Goal: Task Accomplishment & Management: Manage account settings

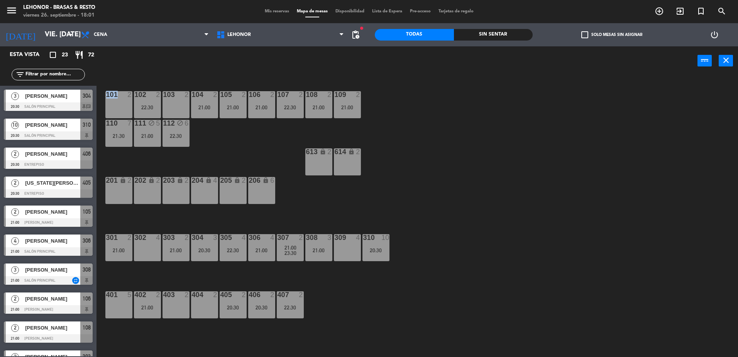
scroll to position [34, 0]
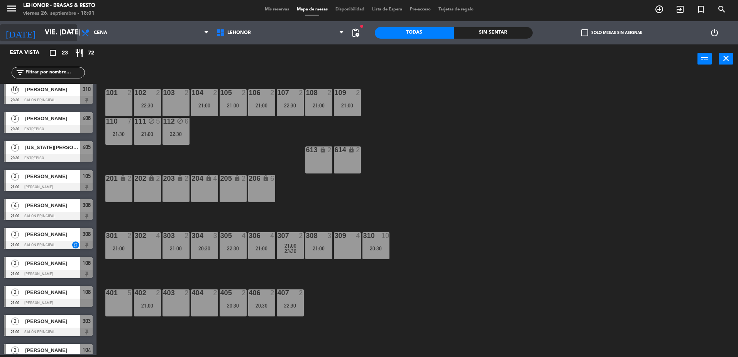
click at [50, 37] on input "vie. [DATE]" at bounding box center [86, 32] width 90 height 15
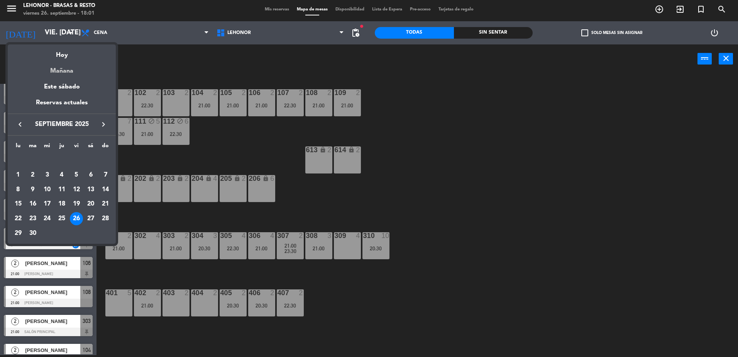
click at [45, 68] on div "Mañana" at bounding box center [62, 68] width 108 height 16
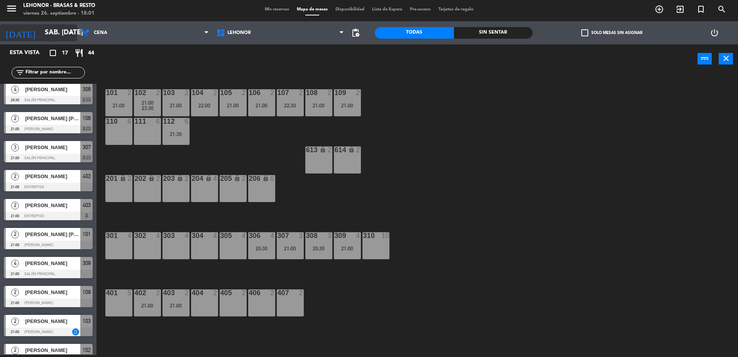
click at [59, 36] on input "sáb. [DATE]" at bounding box center [86, 32] width 90 height 15
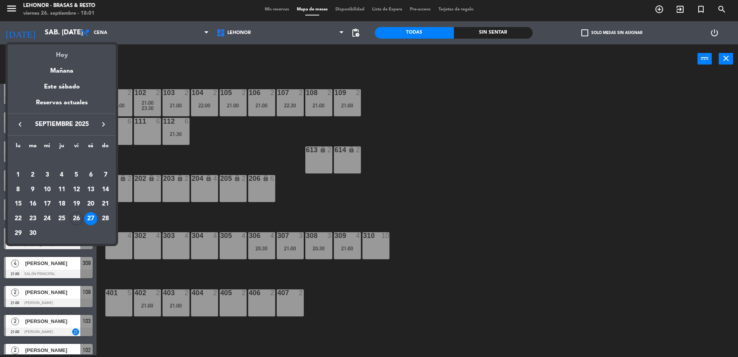
click at [52, 48] on div "Hoy" at bounding box center [62, 52] width 108 height 16
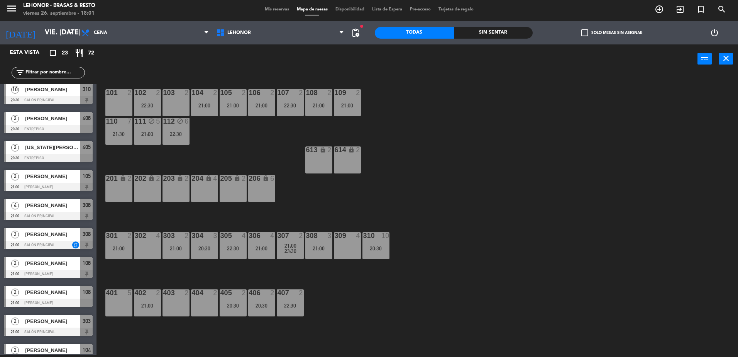
drag, startPoint x: 52, startPoint y: 48, endPoint x: 23, endPoint y: 316, distance: 269.6
drag, startPoint x: 23, startPoint y: 316, endPoint x: -2, endPoint y: 332, distance: 29.0
drag, startPoint x: -2, startPoint y: 332, endPoint x: 493, endPoint y: 102, distance: 545.8
drag, startPoint x: 493, startPoint y: 102, endPoint x: 494, endPoint y: 97, distance: 4.7
drag, startPoint x: 492, startPoint y: 98, endPoint x: 443, endPoint y: 106, distance: 50.0
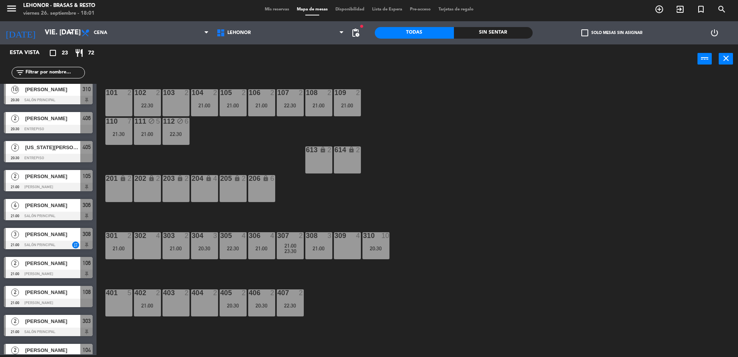
click at [443, 106] on div "101 2 102 2 22:30 103 2 104 2 21:00 105 2 21:00 106 2 21:00 107 2 22:30 108 2 2…" at bounding box center [421, 216] width 634 height 282
click at [82, 96] on div at bounding box center [48, 100] width 89 height 8
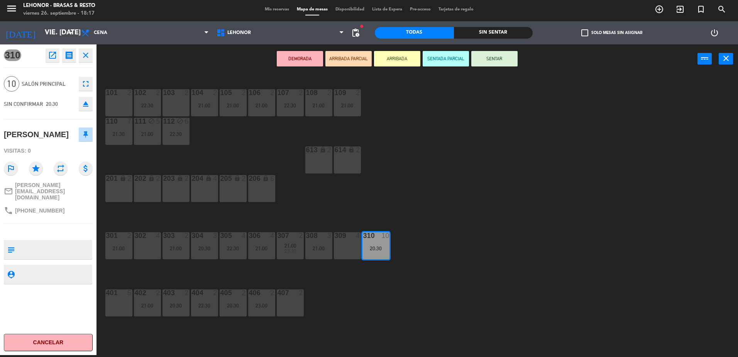
click at [204, 150] on div "101 2 102 2 22:30 103 2 104 2 21:00 105 2 21:00 106 2 21:00 107 2 22:30 108 2 2…" at bounding box center [421, 216] width 634 height 282
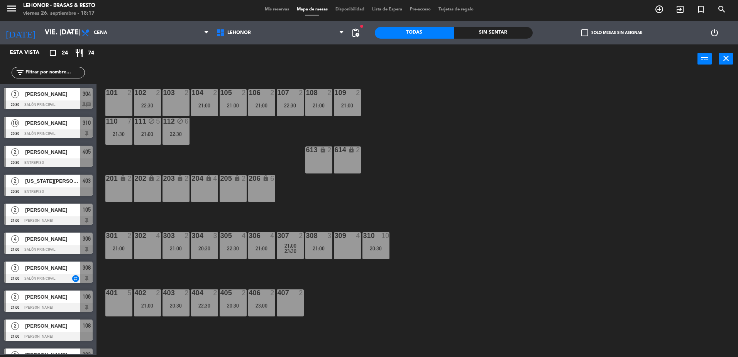
click at [335, 202] on div "101 2 102 2 22:30 103 2 104 2 21:00 105 2 21:00 106 2 21:00 107 2 22:30 108 2 2…" at bounding box center [421, 216] width 634 height 282
click at [372, 242] on div "310 10 20:30" at bounding box center [376, 245] width 27 height 27
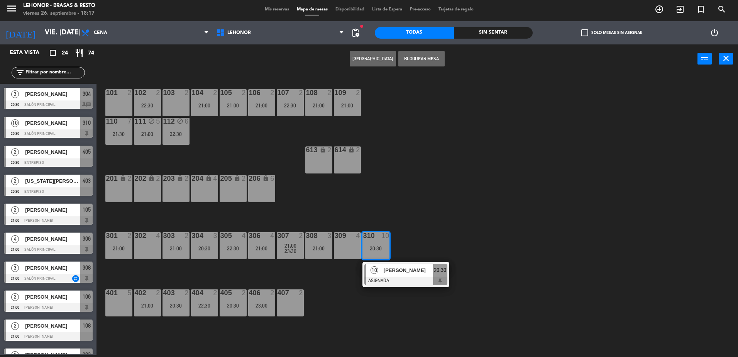
click at [465, 302] on div "101 2 102 2 22:30 103 2 104 2 21:00 105 2 21:00 106 2 21:00 107 2 22:30 108 2 2…" at bounding box center [421, 216] width 634 height 282
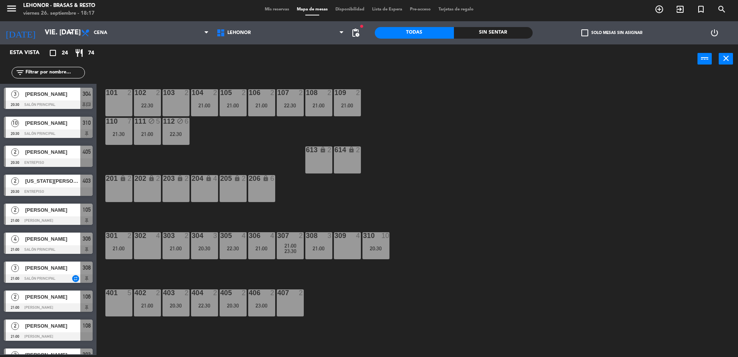
click at [118, 132] on div "21:30" at bounding box center [118, 133] width 27 height 5
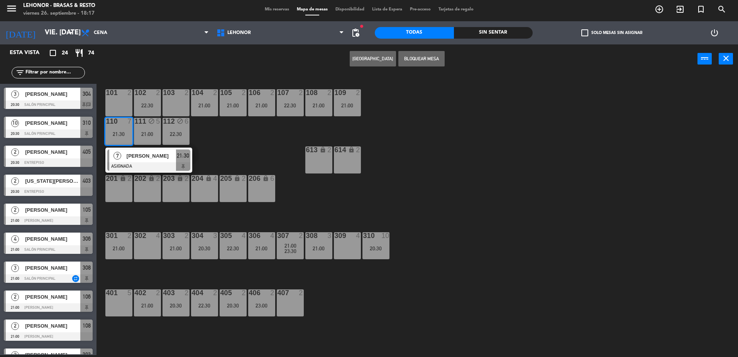
click at [210, 136] on div "101 2 102 2 22:30 103 2 104 2 21:00 105 2 21:00 106 2 21:00 107 2 22:30 108 2 2…" at bounding box center [421, 216] width 634 height 282
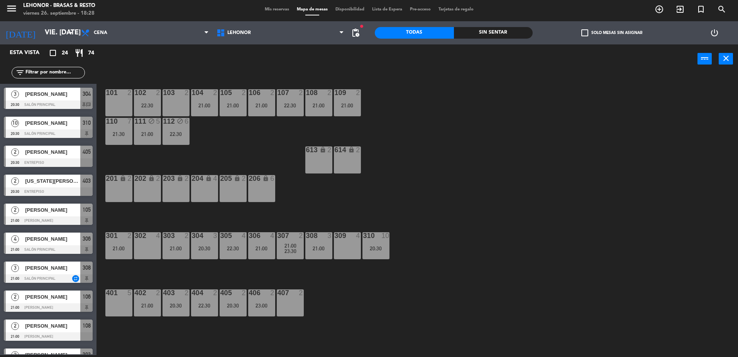
click at [49, 107] on div at bounding box center [48, 104] width 89 height 8
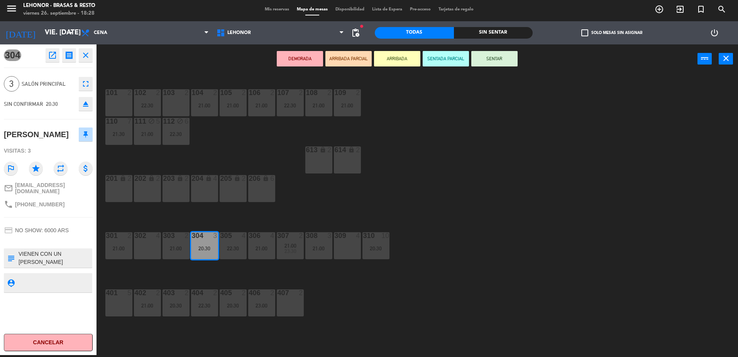
click at [196, 151] on div "101 2 102 2 22:30 103 2 104 2 21:00 105 2 21:00 106 2 21:00 107 2 22:30 108 2 2…" at bounding box center [421, 216] width 634 height 282
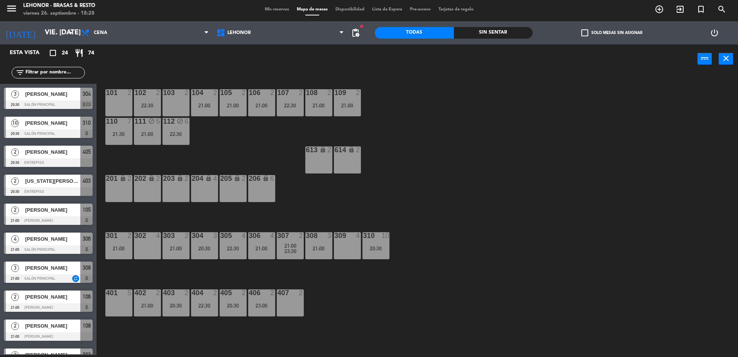
click at [192, 235] on div "304" at bounding box center [192, 235] width 0 height 7
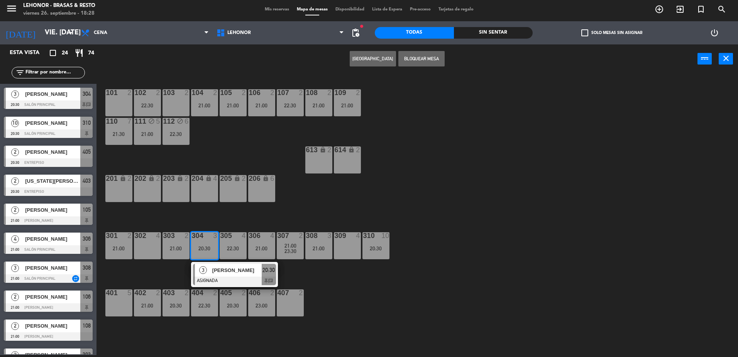
click at [154, 242] on div "302 4" at bounding box center [147, 245] width 27 height 27
click at [366, 60] on button "Mover" at bounding box center [349, 58] width 46 height 15
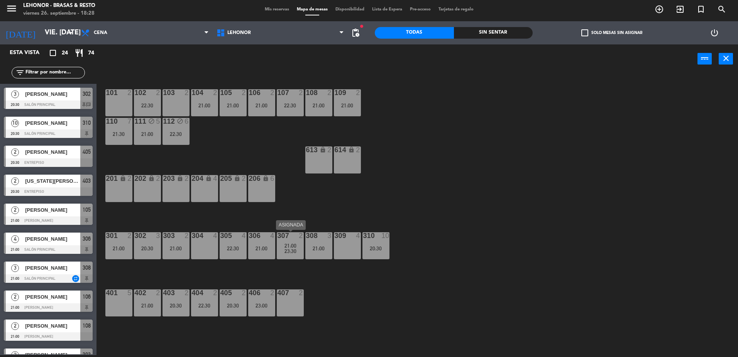
click at [283, 248] on div "23:30" at bounding box center [290, 250] width 27 height 5
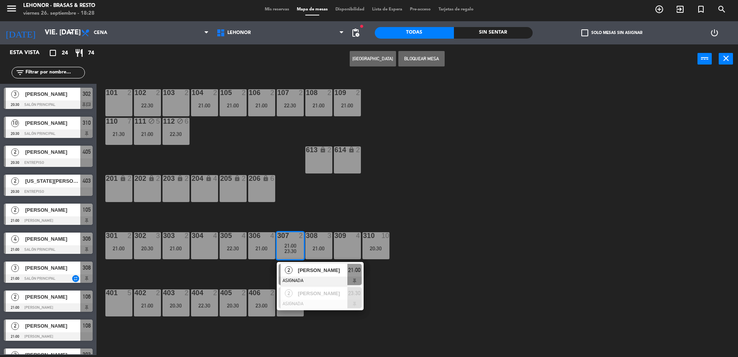
click at [309, 275] on div "[PERSON_NAME]" at bounding box center [322, 270] width 50 height 13
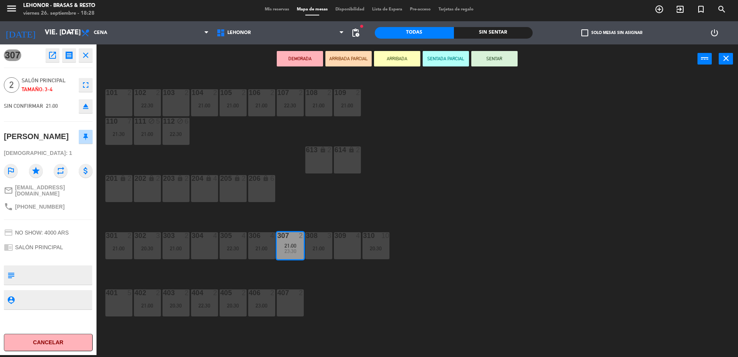
click at [309, 275] on div "101 2 102 2 22:30 103 2 104 2 21:00 105 2 21:00 106 2 21:00 107 2 22:30 108 2 2…" at bounding box center [421, 216] width 634 height 282
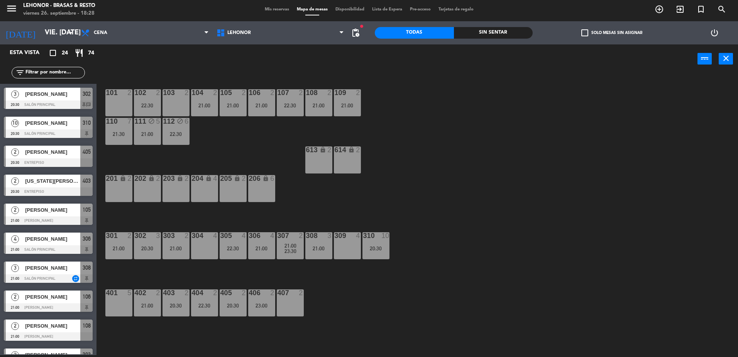
click at [275, 113] on div "106 2 21:00" at bounding box center [261, 102] width 27 height 27
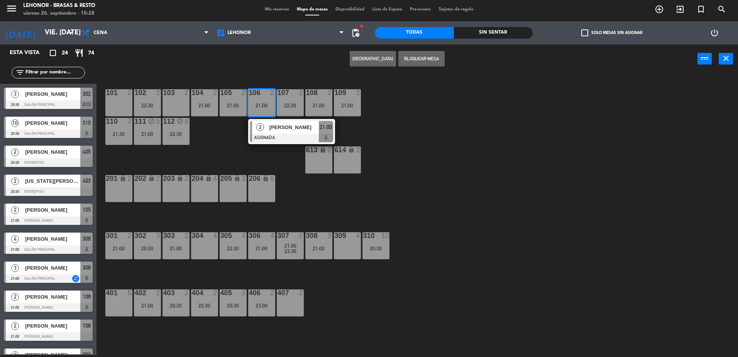
click at [272, 139] on div at bounding box center [291, 138] width 83 height 8
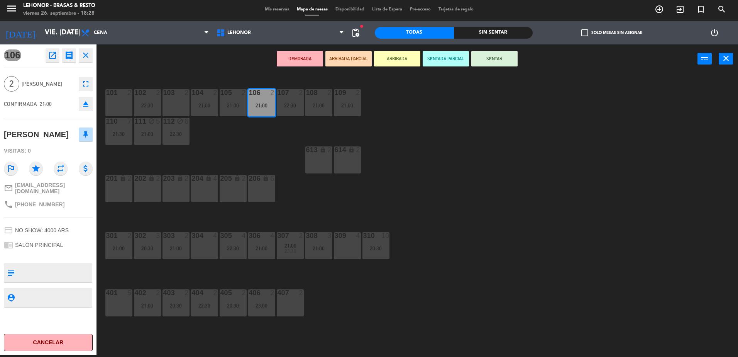
click at [239, 158] on div "101 2 102 2 22:30 103 2 104 2 21:00 105 2 21:00 106 2 21:00 107 2 22:30 108 2 2…" at bounding box center [421, 216] width 634 height 282
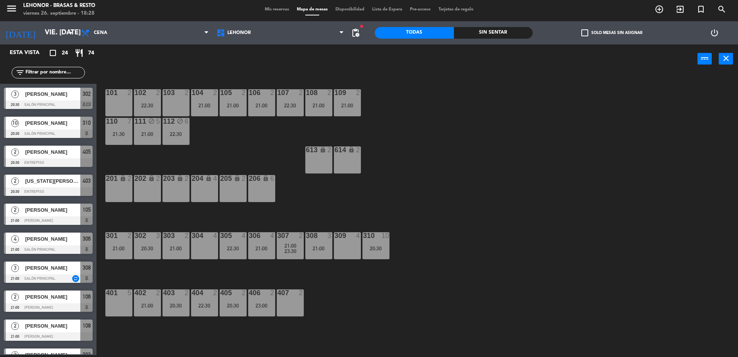
click at [31, 24] on div "[DATE] vie. [DATE] arrow_drop_down" at bounding box center [38, 32] width 77 height 23
click at [41, 34] on input "vie. [DATE]" at bounding box center [86, 32] width 90 height 15
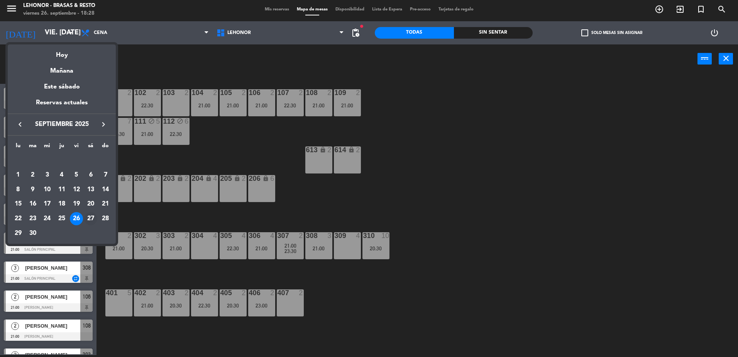
click at [96, 222] on div "27" at bounding box center [90, 218] width 13 height 13
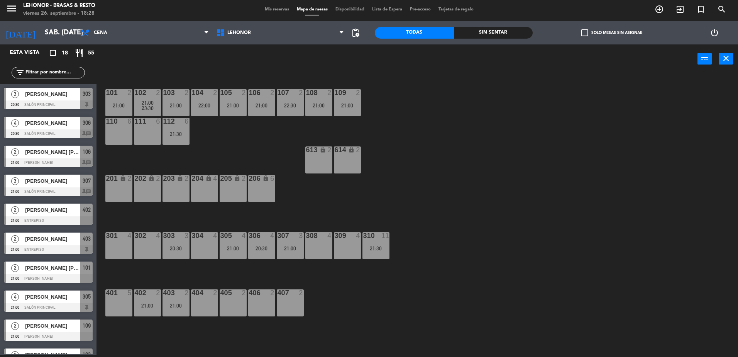
click at [68, 129] on div "[PERSON_NAME]" at bounding box center [52, 123] width 56 height 13
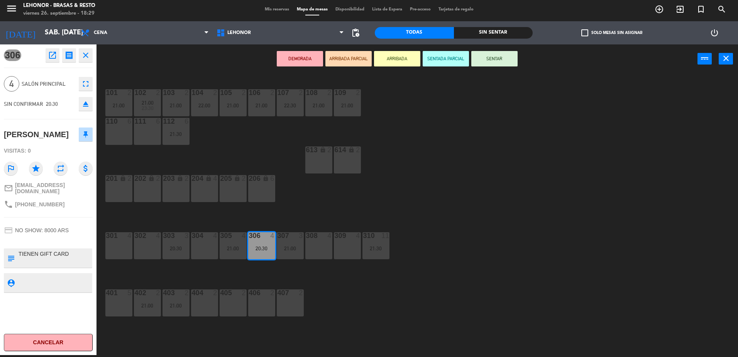
click at [266, 157] on div "101 2 21:00 102 2 21:00 23:30 103 2 21:00 104 2 22:00 105 2 21:00 106 2 21:00 1…" at bounding box center [421, 216] width 634 height 282
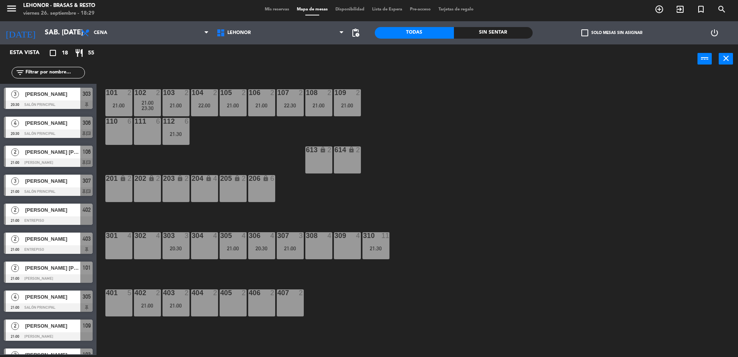
click at [89, 161] on div "2 [PERSON_NAME] [PERSON_NAME] 21:00 [PERSON_NAME] 106 chat" at bounding box center [48, 156] width 97 height 29
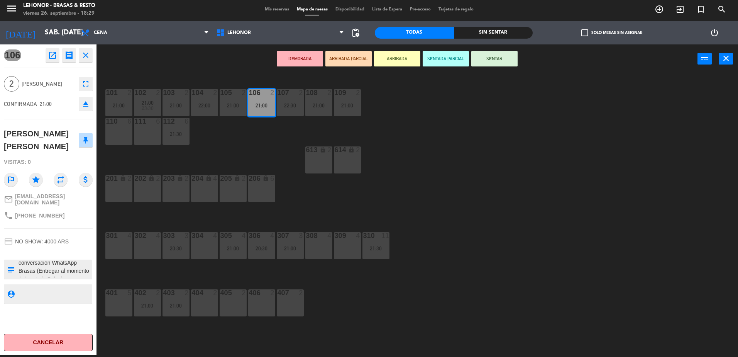
scroll to position [16, 0]
click at [213, 131] on div "101 2 21:00 102 2 21:00 23:30 103 2 21:00 104 2 22:00 105 2 21:00 106 2 21:00 1…" at bounding box center [421, 216] width 634 height 282
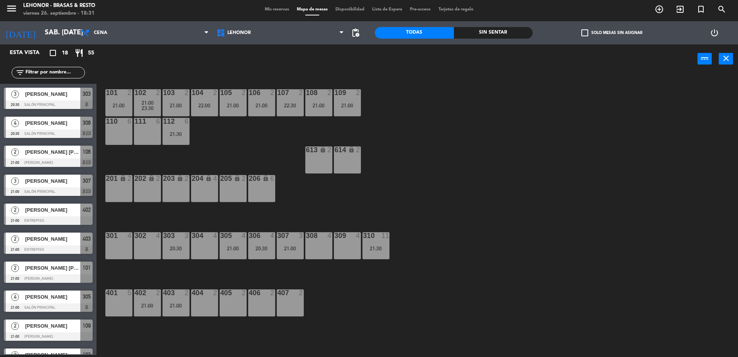
click at [461, 254] on div "101 2 21:00 102 2 21:00 23:30 103 2 21:00 104 2 22:00 105 2 21:00 106 2 21:00 1…" at bounding box center [421, 216] width 634 height 282
click at [348, 206] on div "101 2 21:00 102 2 21:00 23:30 103 2 21:00 104 2 22:00 105 2 21:00 106 2 21:00 1…" at bounding box center [421, 216] width 634 height 282
click at [41, 36] on input "sáb. [DATE]" at bounding box center [86, 32] width 90 height 15
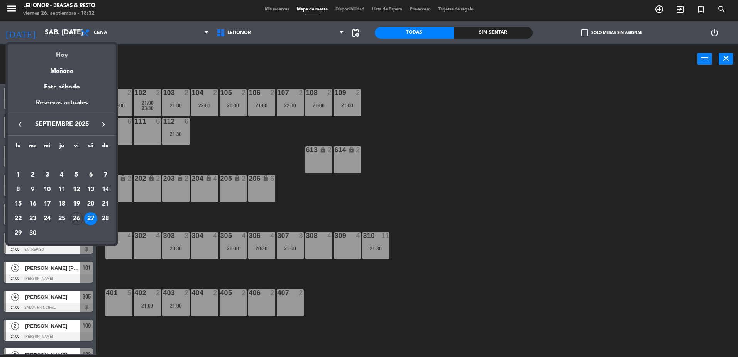
click at [38, 51] on div "Hoy" at bounding box center [62, 52] width 108 height 16
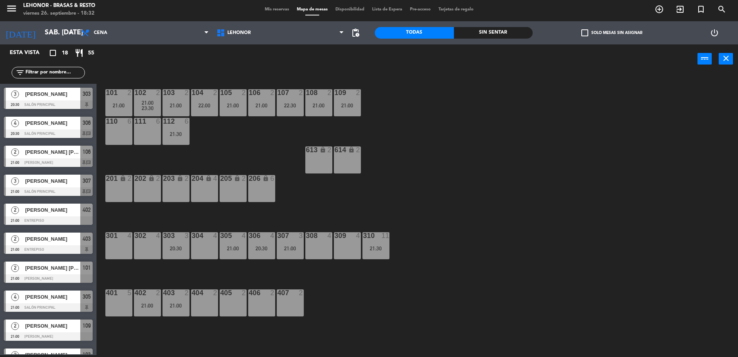
type input "vie. [DATE]"
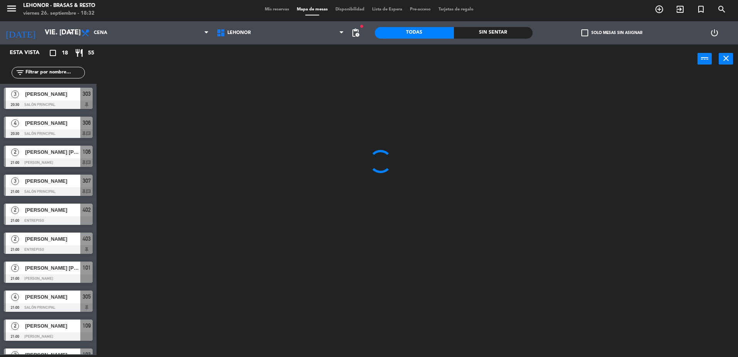
click at [527, 27] on div "Sin sentar" at bounding box center [493, 33] width 79 height 12
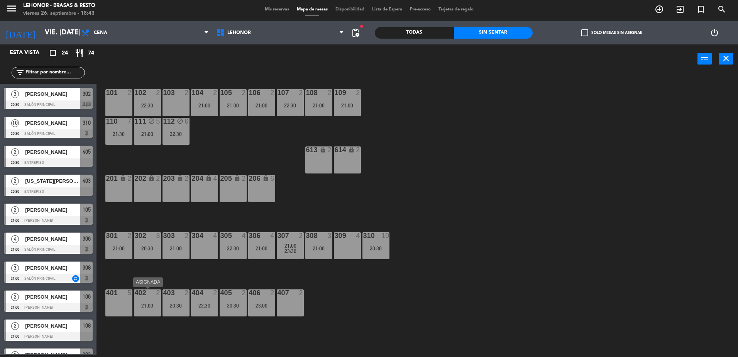
click at [146, 309] on div "402 2 21:00" at bounding box center [147, 302] width 27 height 27
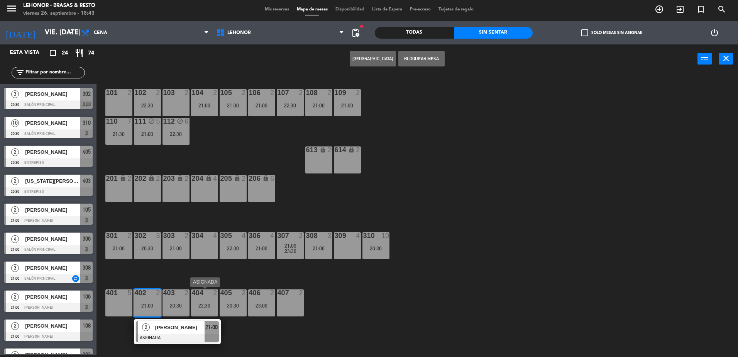
click at [205, 307] on div "22:30" at bounding box center [204, 305] width 27 height 5
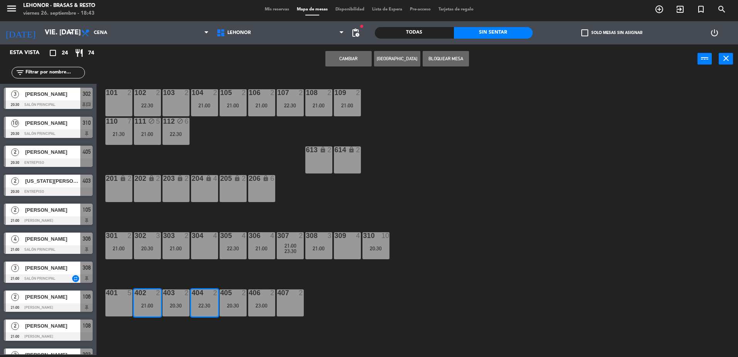
click at [339, 63] on button "Cambiar" at bounding box center [349, 58] width 46 height 15
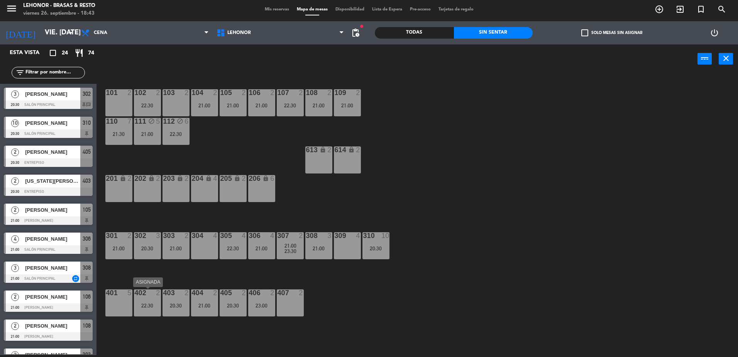
click at [152, 309] on div "402 2 22:30" at bounding box center [147, 302] width 27 height 27
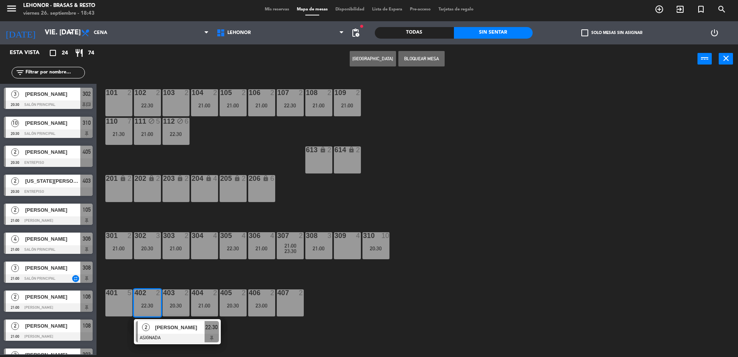
click at [288, 302] on div "407 2" at bounding box center [290, 302] width 27 height 27
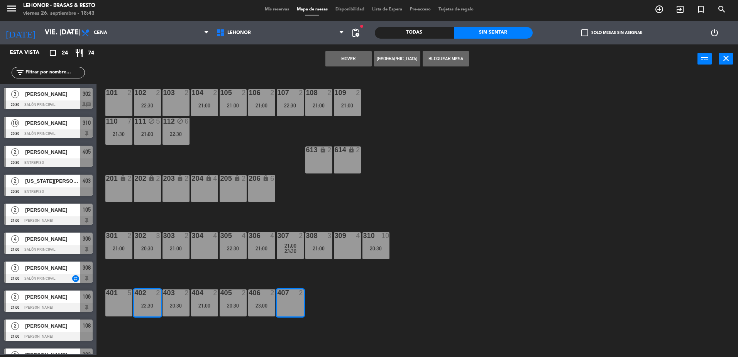
click at [346, 59] on button "Mover" at bounding box center [349, 58] width 46 height 15
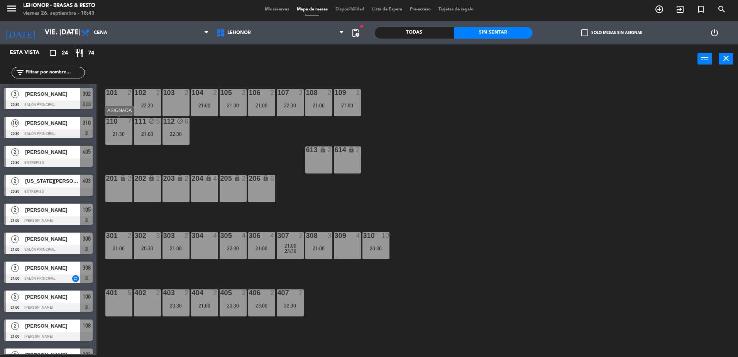
click at [124, 133] on div "21:30" at bounding box center [118, 133] width 27 height 5
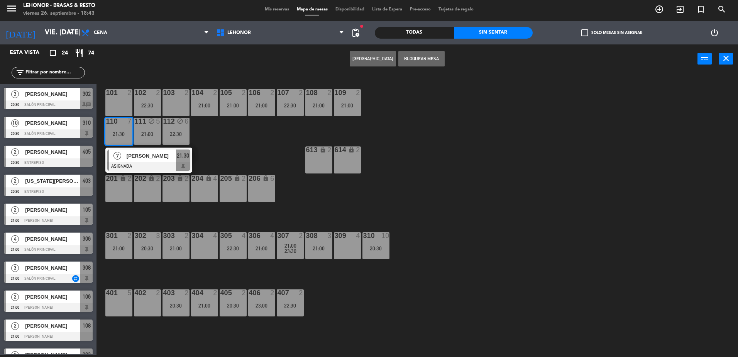
click at [139, 159] on span "[PERSON_NAME]" at bounding box center [151, 156] width 49 height 8
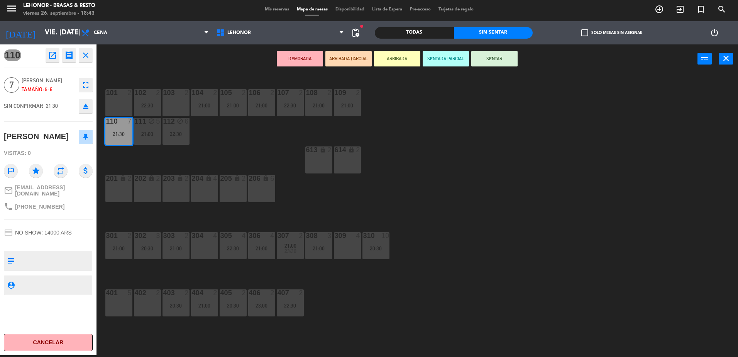
click at [211, 151] on div "101 2 102 2 22:30 103 2 104 2 21:00 105 2 21:00 106 2 21:00 107 2 22:30 108 2 2…" at bounding box center [421, 216] width 634 height 282
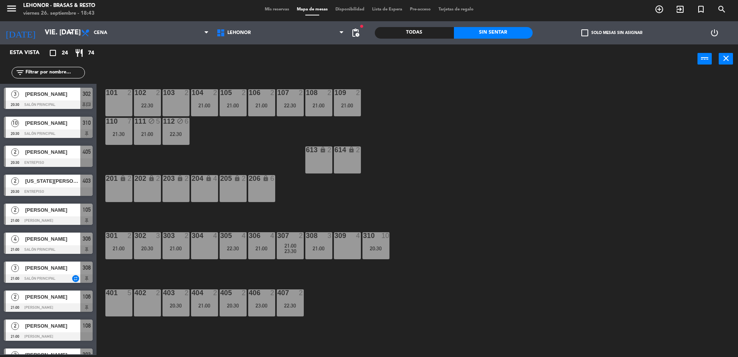
scroll to position [15, 0]
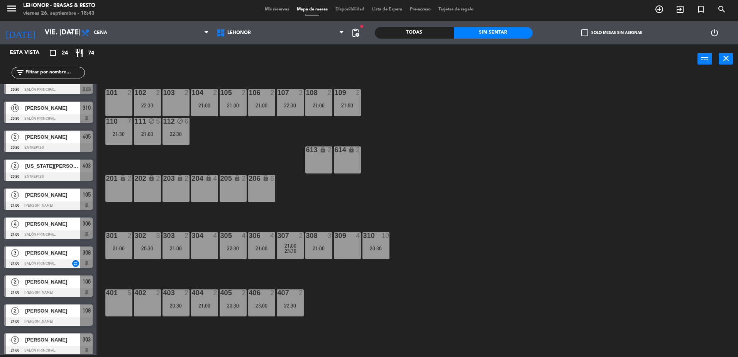
click at [368, 244] on div "310 10 20:30" at bounding box center [376, 245] width 27 height 27
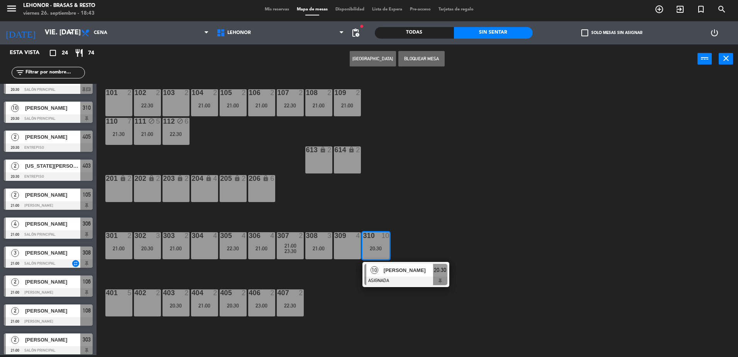
click at [400, 279] on div at bounding box center [406, 281] width 83 height 8
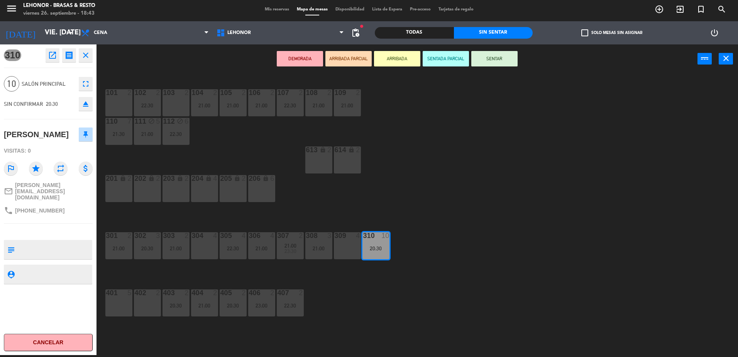
click at [411, 200] on div "101 2 102 2 22:30 103 2 104 2 21:00 105 2 21:00 106 2 21:00 107 2 22:30 108 2 2…" at bounding box center [421, 216] width 634 height 282
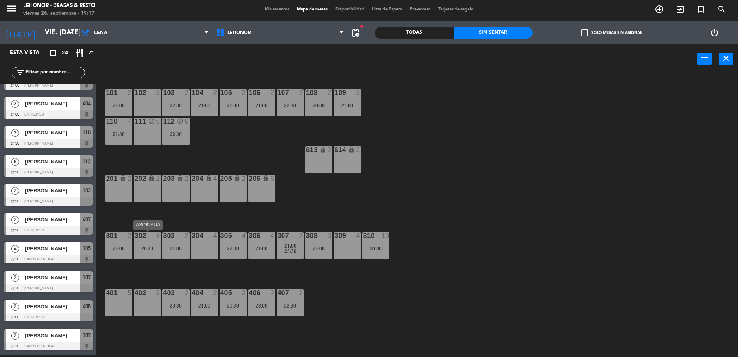
scroll to position [396, 0]
click at [143, 134] on div "111 block 6" at bounding box center [147, 131] width 27 height 27
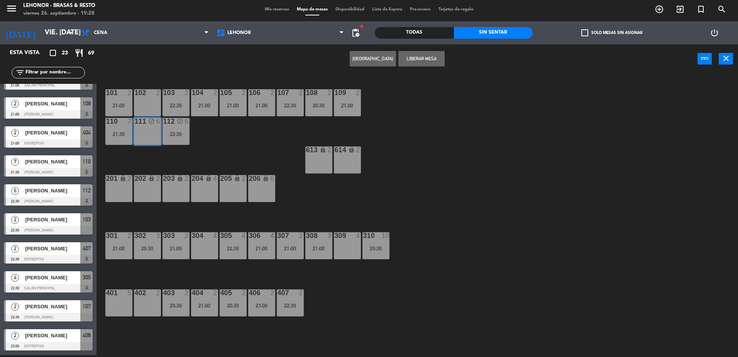
click at [430, 61] on button "Liberar Mesa" at bounding box center [422, 58] width 46 height 15
click at [480, 101] on div "101 2 21:00 102 2 103 2 22:30 104 2 21:00 105 2 21:00 106 2 21:00 107 2 22:30 1…" at bounding box center [421, 216] width 634 height 282
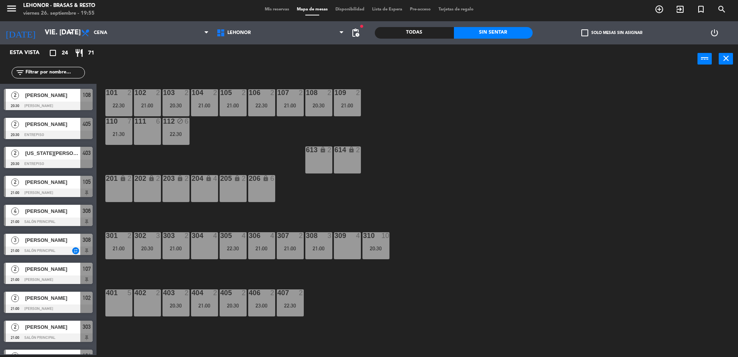
scroll to position [0, 0]
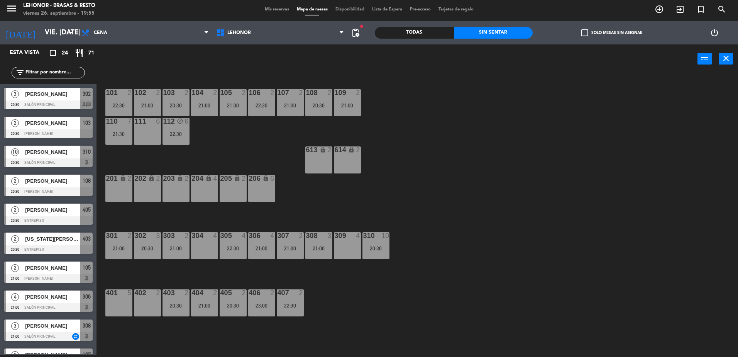
click at [71, 98] on div "3 [PERSON_NAME] 20:30 Salón Principal 302 chat" at bounding box center [48, 98] width 97 height 29
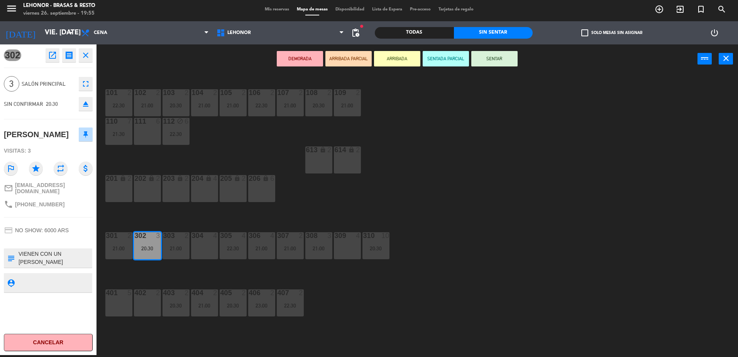
click at [225, 130] on div "101 2 22:30 102 2 21:00 103 2 20:30 104 2 21:00 105 2 21:00 106 2 22:30 107 2 2…" at bounding box center [421, 216] width 634 height 282
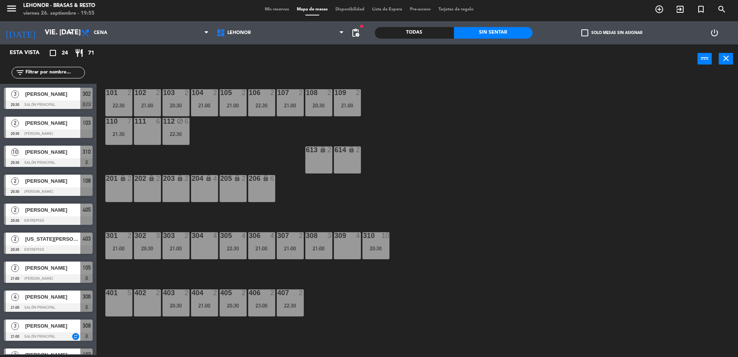
click at [285, 12] on span "Mis reservas" at bounding box center [277, 9] width 32 height 4
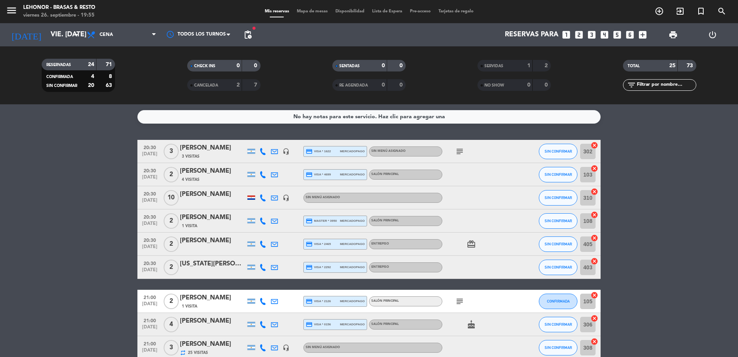
click at [213, 85] on span "CANCELADA" at bounding box center [206, 85] width 24 height 4
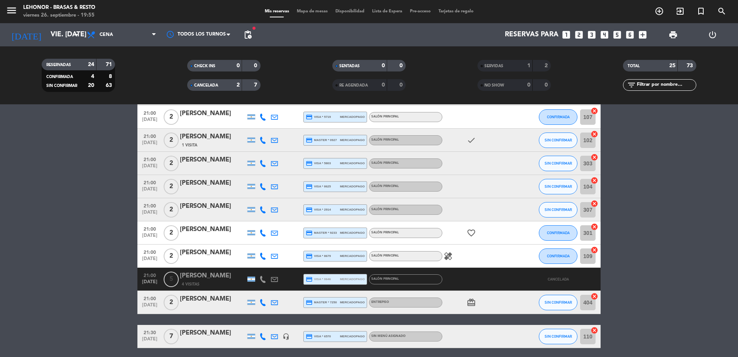
scroll to position [348, 0]
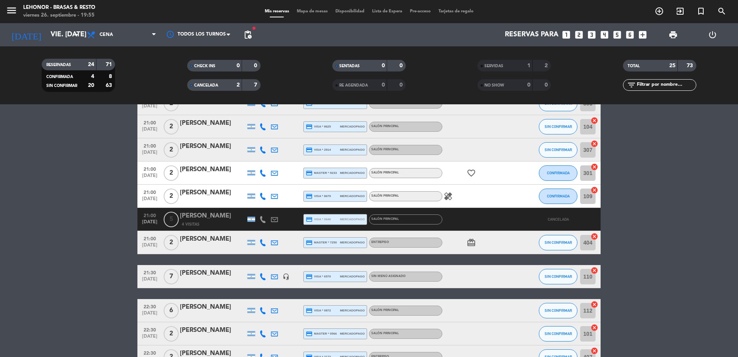
click at [312, 10] on span "Mapa de mesas" at bounding box center [312, 11] width 39 height 4
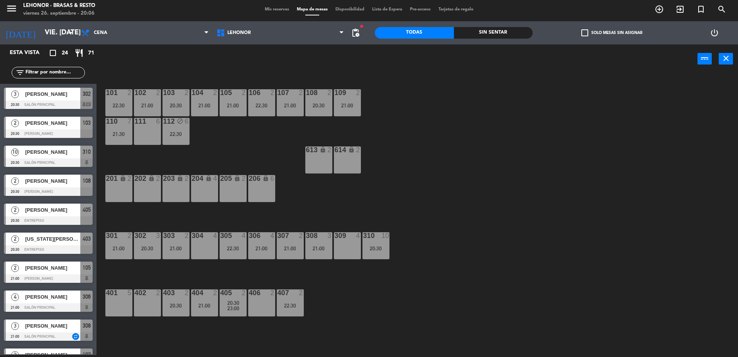
click at [43, 68] on div "filter_list" at bounding box center [48, 73] width 73 height 12
click at [40, 71] on input "text" at bounding box center [55, 72] width 60 height 8
type input "a"
click at [229, 161] on div "101 2 22:30 102 2 21:00 103 2 20:30 104 2 21:00 105 2 21:00 106 2 22:30 107 2 2…" at bounding box center [421, 216] width 634 height 282
click at [59, 31] on input "vie. [DATE]" at bounding box center [86, 32] width 90 height 15
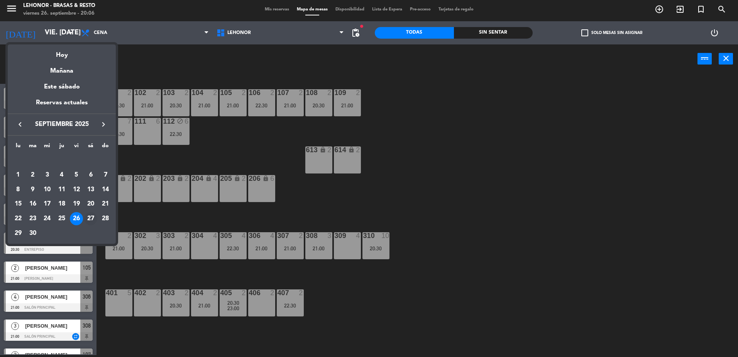
click at [88, 219] on div "27" at bounding box center [90, 218] width 13 height 13
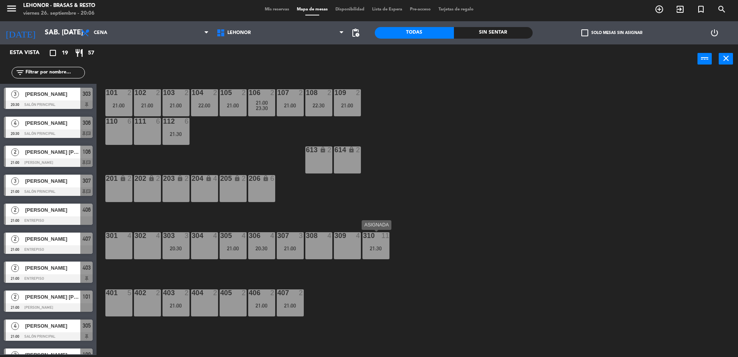
drag, startPoint x: 372, startPoint y: 244, endPoint x: 380, endPoint y: 257, distance: 15.0
click at [373, 244] on div "310 11 21:30" at bounding box center [376, 245] width 27 height 27
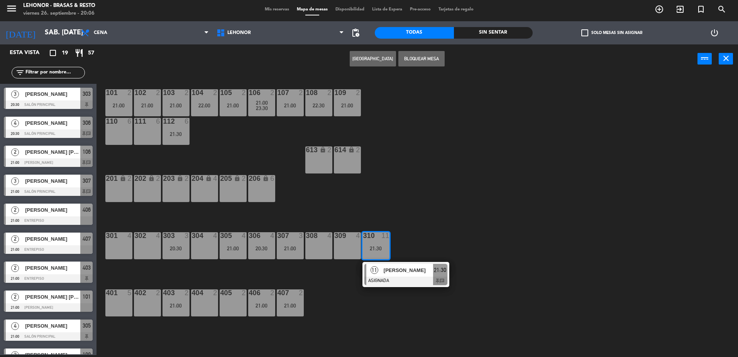
click at [384, 276] on div "[PERSON_NAME]" at bounding box center [408, 270] width 50 height 13
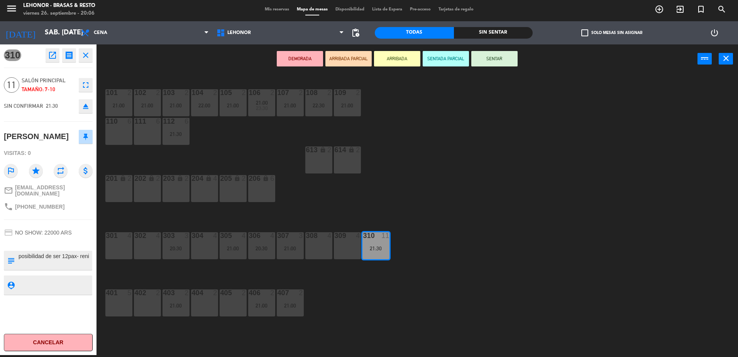
click at [222, 161] on div "101 2 21:00 102 2 21:00 103 2 21:00 104 2 22:00 105 2 21:00 106 2 21:00 23:30 1…" at bounding box center [421, 216] width 634 height 282
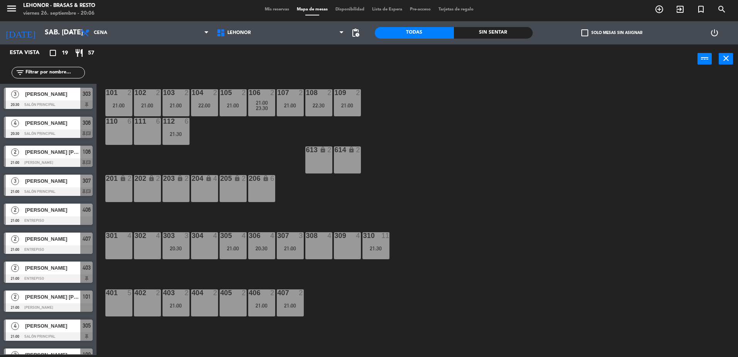
scroll to position [80, 0]
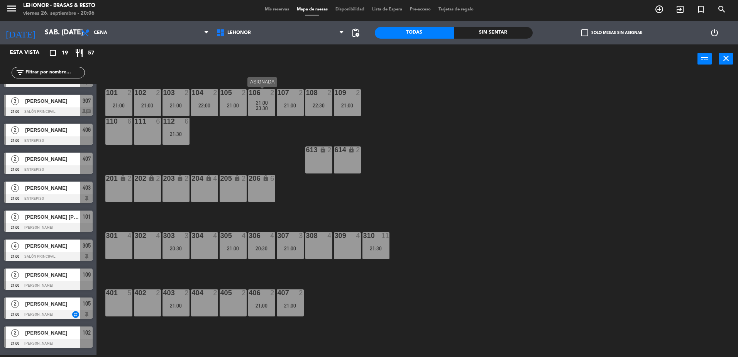
drag, startPoint x: 266, startPoint y: 101, endPoint x: 269, endPoint y: 114, distance: 12.7
click at [266, 102] on span "21:00" at bounding box center [262, 103] width 12 height 6
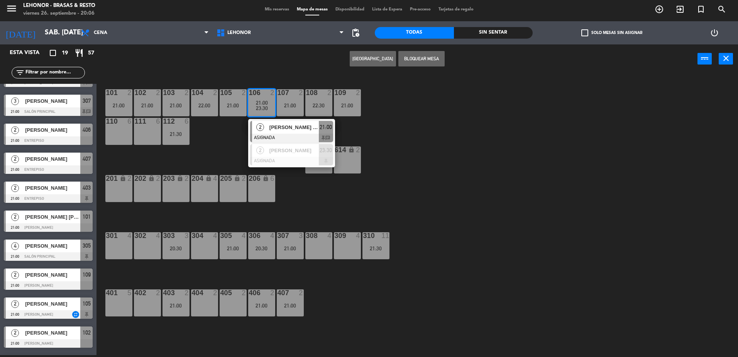
click at [226, 158] on div "101 2 21:00 102 2 21:00 103 2 21:00 104 2 22:00 105 2 21:00 106 2 21:00 23:30 2…" at bounding box center [421, 216] width 634 height 282
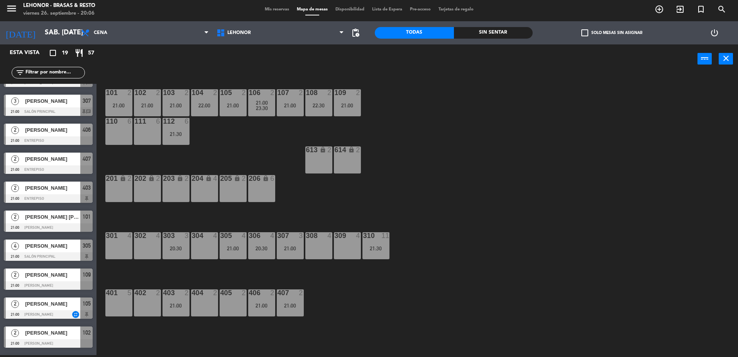
click at [227, 110] on div "105 2 21:00" at bounding box center [233, 102] width 27 height 27
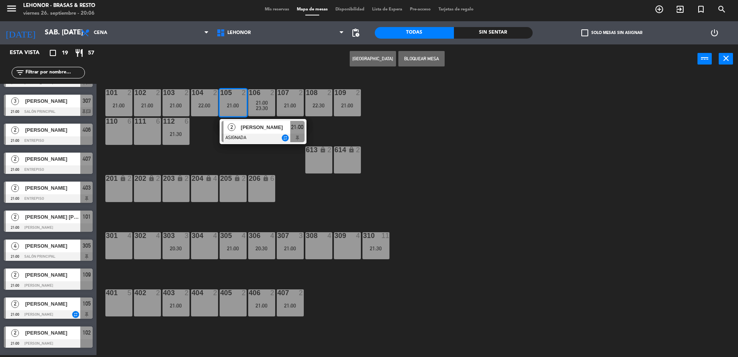
click at [206, 163] on div "101 2 21:00 102 2 21:00 103 2 21:00 104 2 22:00 105 2 21:00 2 [PERSON_NAME] ASI…" at bounding box center [421, 216] width 634 height 282
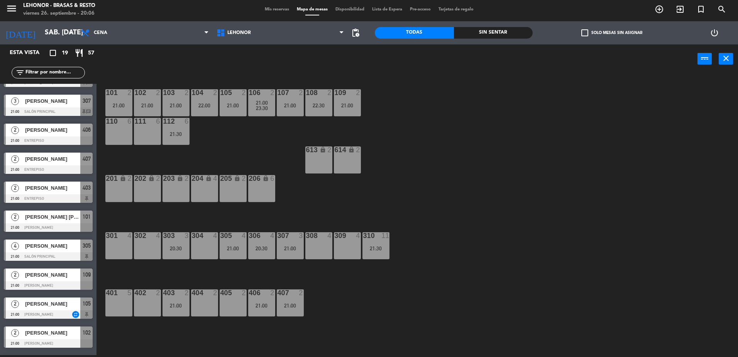
click at [289, 106] on div "21:00" at bounding box center [290, 105] width 27 height 5
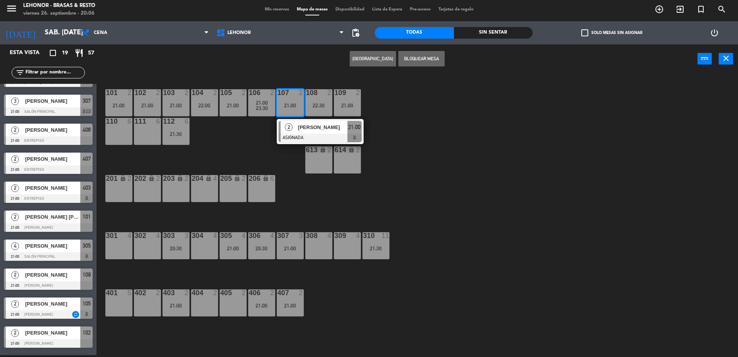
click at [238, 156] on div "101 2 21:00 102 2 21:00 103 2 21:00 104 2 22:00 105 2 21:00 106 2 21:00 23:30 1…" at bounding box center [421, 216] width 634 height 282
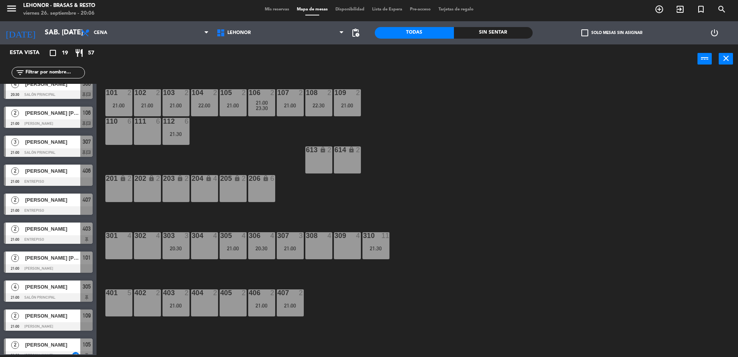
scroll to position [0, 0]
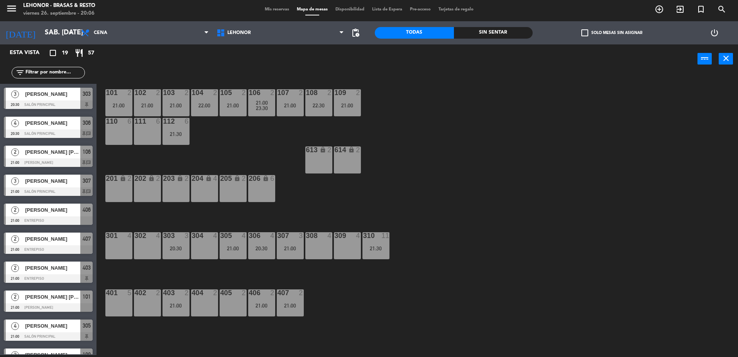
click at [63, 158] on div at bounding box center [48, 162] width 89 height 8
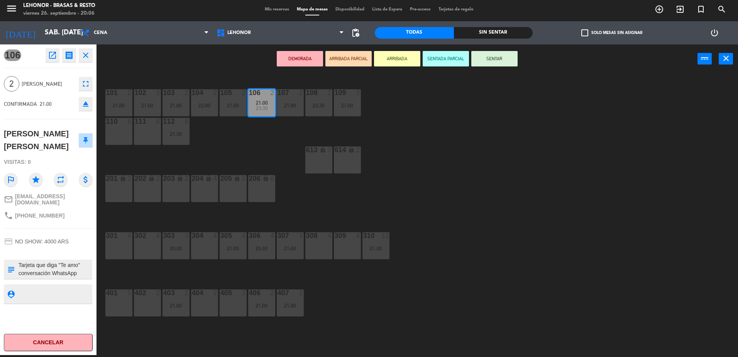
click at [269, 161] on div "101 2 21:00 102 2 21:00 103 2 21:00 104 2 22:00 105 2 21:00 106 2 21:00 23:30 1…" at bounding box center [421, 216] width 634 height 282
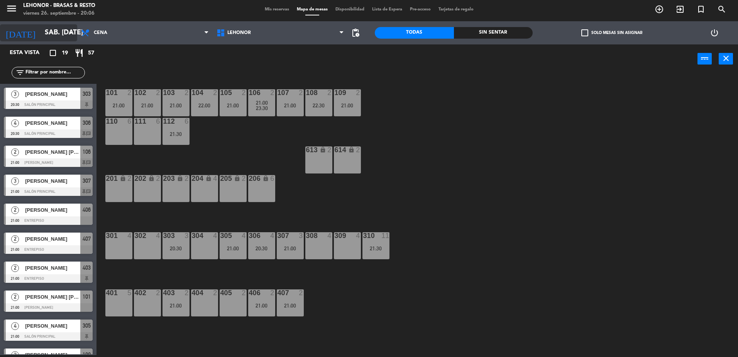
click at [41, 36] on input "sáb. [DATE]" at bounding box center [86, 32] width 90 height 15
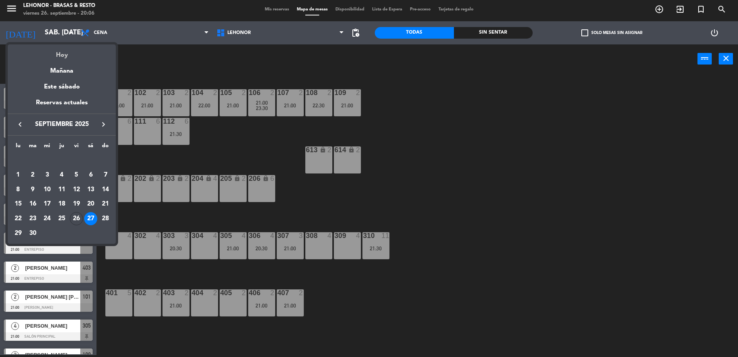
click at [42, 58] on div "Hoy" at bounding box center [62, 52] width 108 height 16
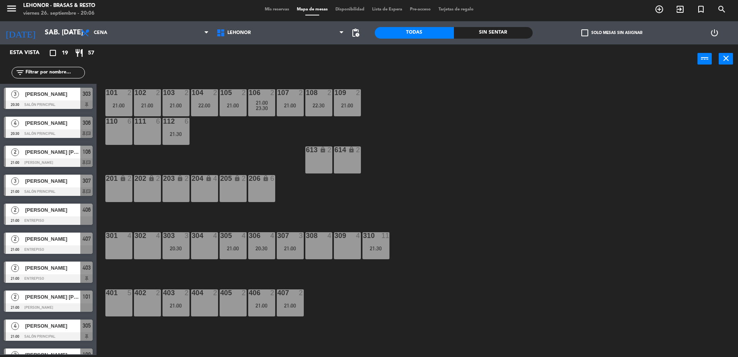
type input "vie. [DATE]"
